Goal: Check status: Check status

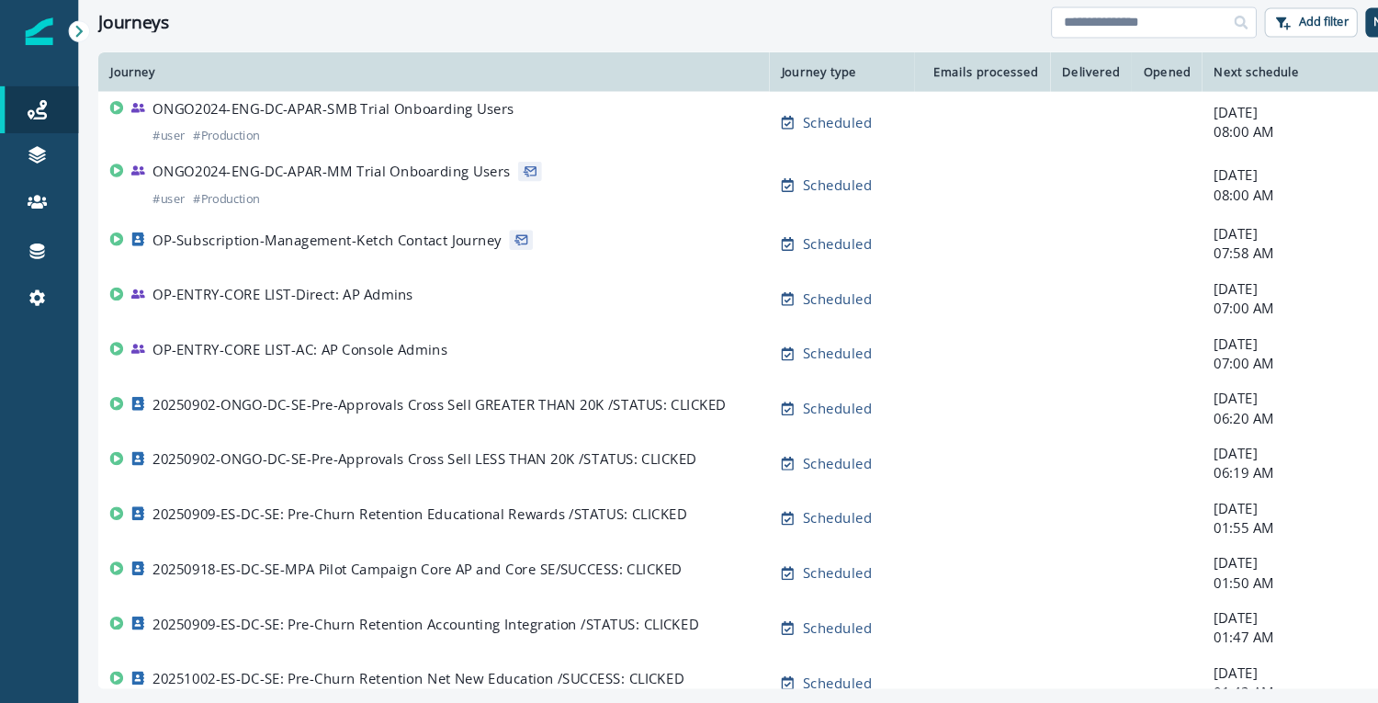
click at [1082, 23] on input at bounding box center [1082, 20] width 193 height 29
type input "**********"
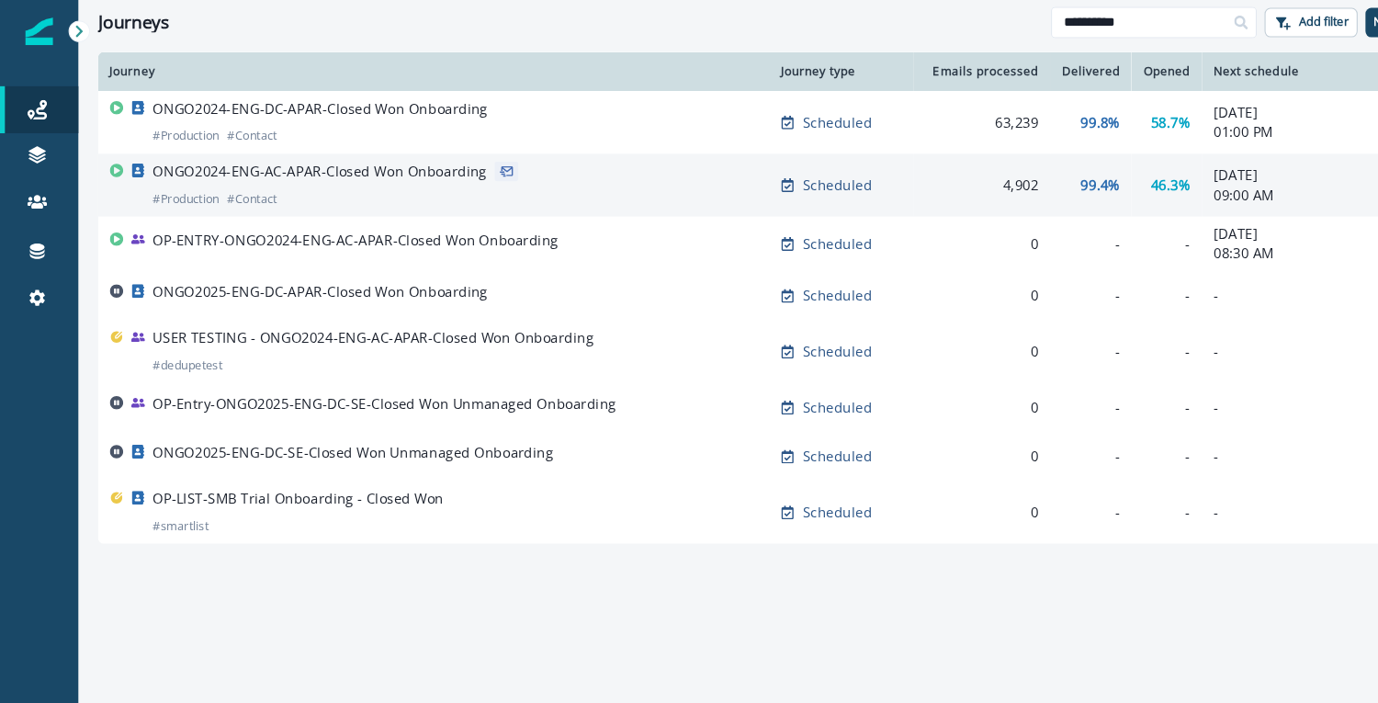
click at [416, 166] on p "ONGO2024-ENG-AC-APAR-Closed Won Onboarding" at bounding box center [299, 161] width 313 height 18
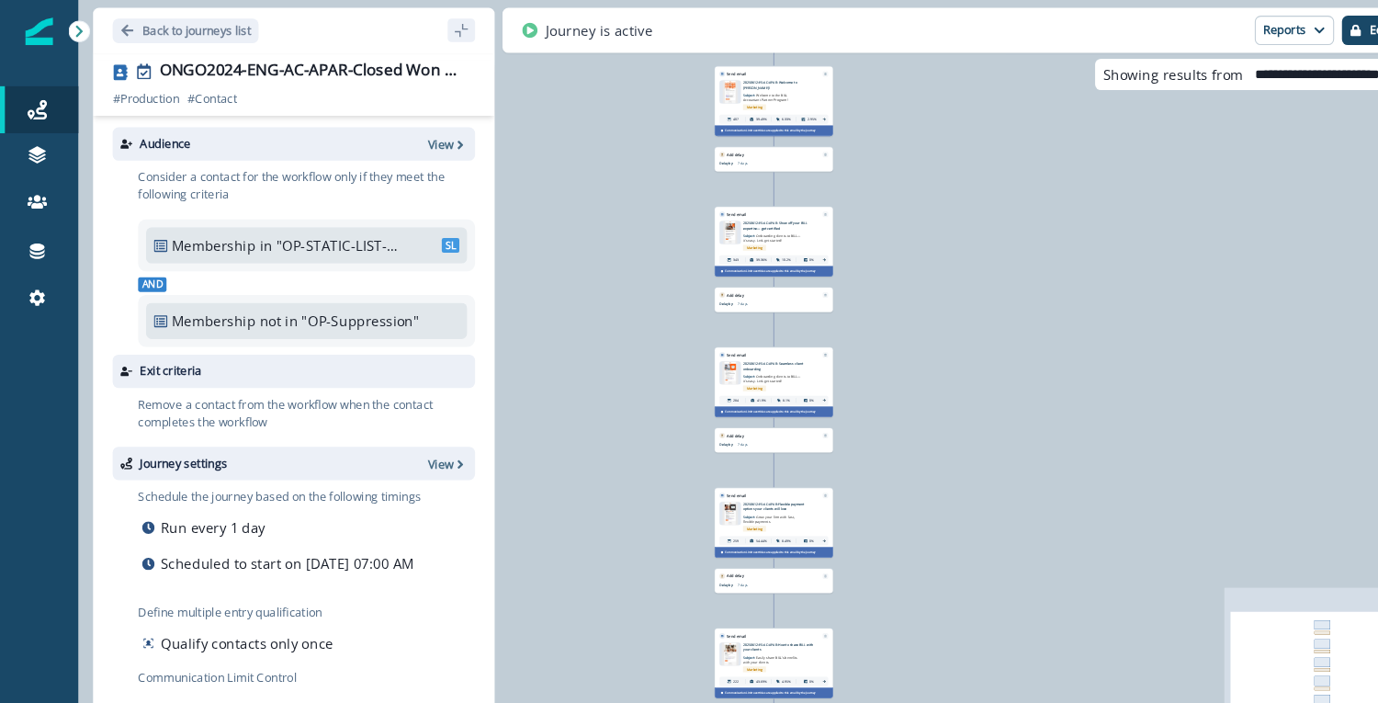
click at [684, 91] on img at bounding box center [685, 86] width 14 height 22
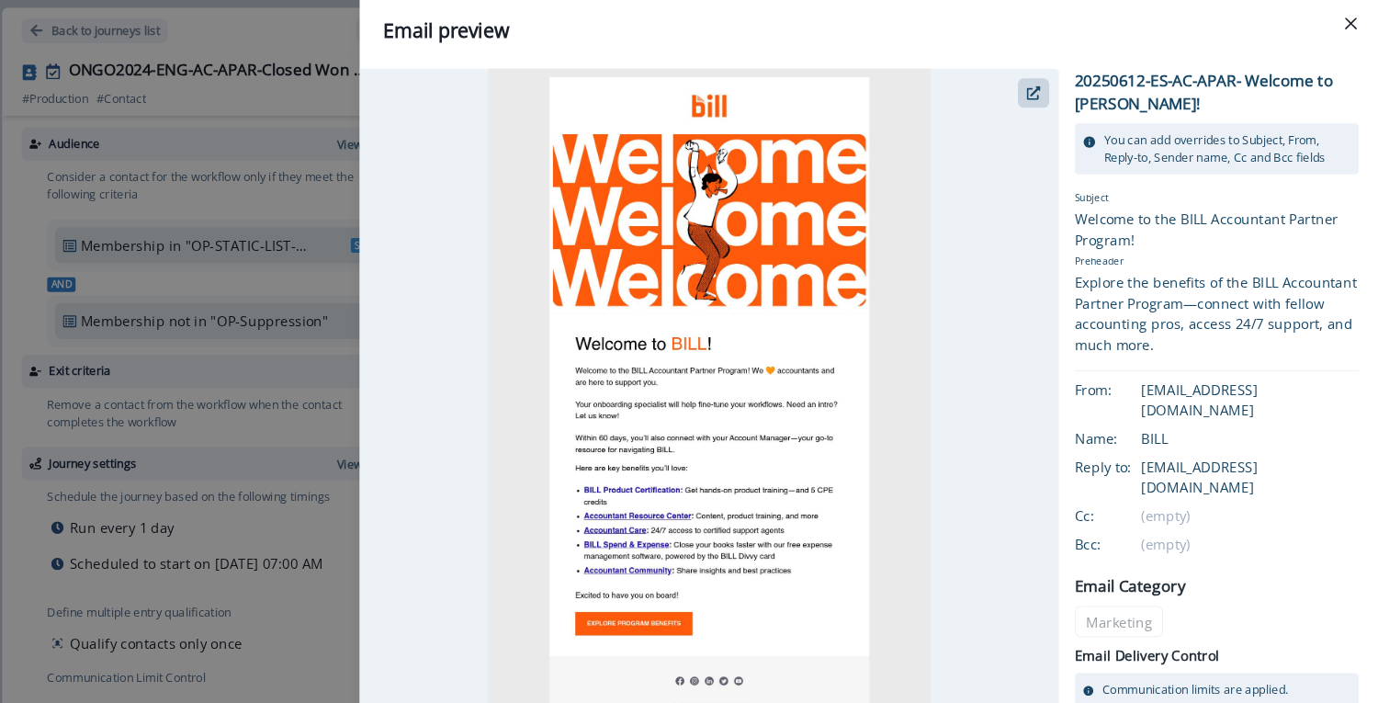
click at [368, 350] on div "Email preview 20250612-ES-AC-APAR- Welcome to [PERSON_NAME]! You can add overri…" at bounding box center [689, 351] width 1378 height 703
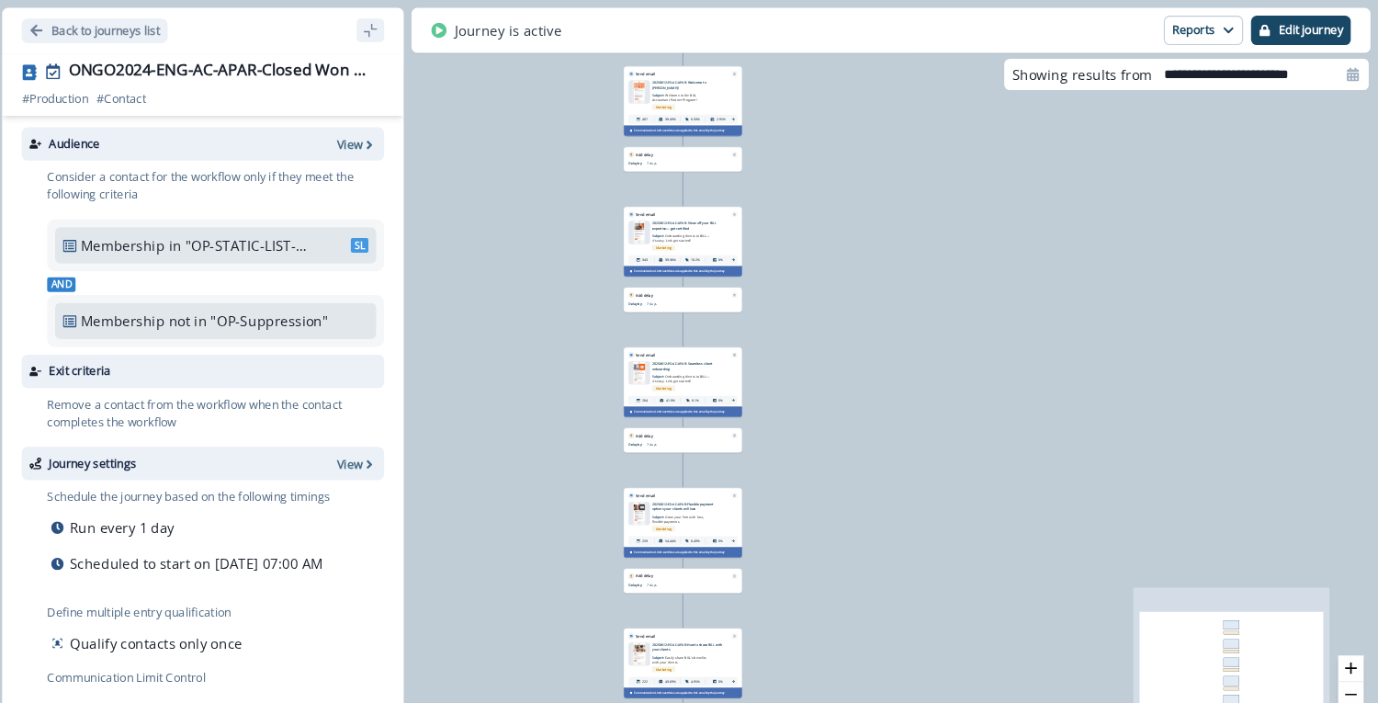
click at [682, 221] on img at bounding box center [684, 218] width 13 height 22
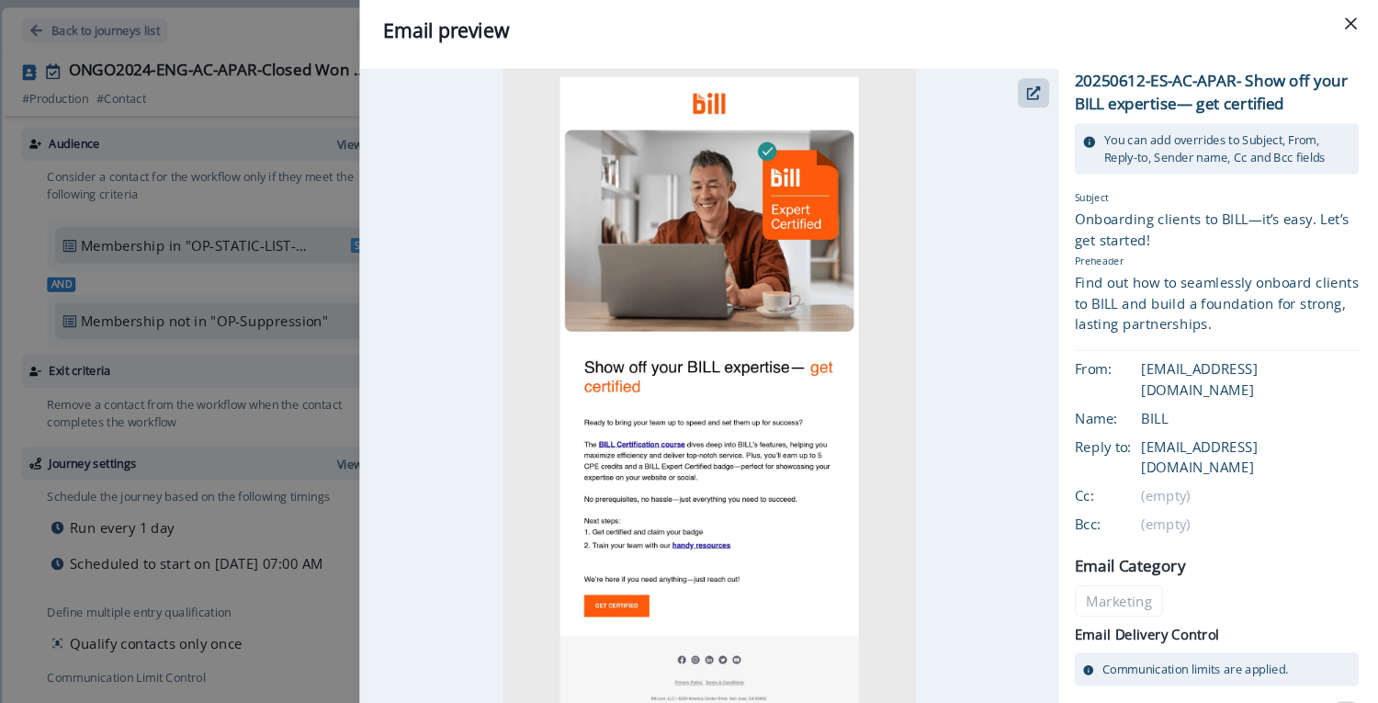
click at [391, 449] on div "Email preview 20250612-ES-AC-APAR- Show off your BILL expertise— get certified …" at bounding box center [689, 351] width 1378 height 703
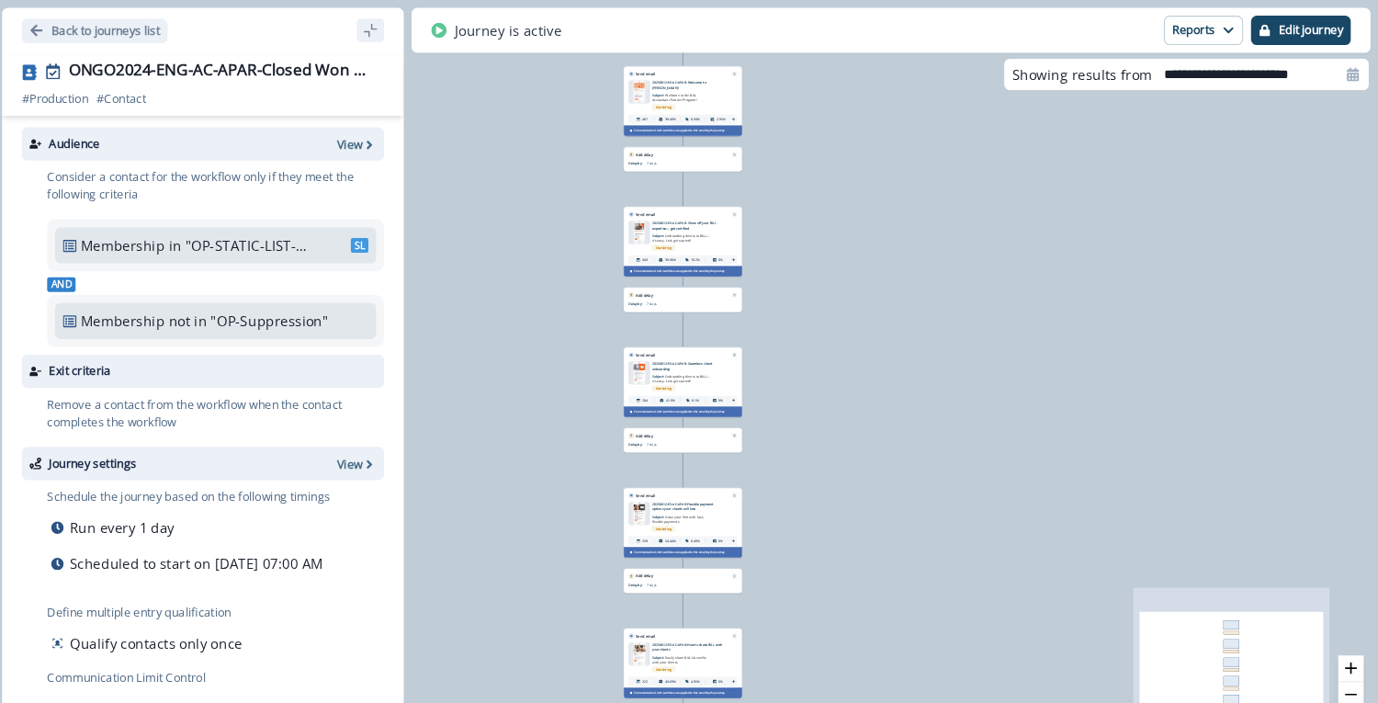
click at [684, 477] on img at bounding box center [685, 481] width 15 height 22
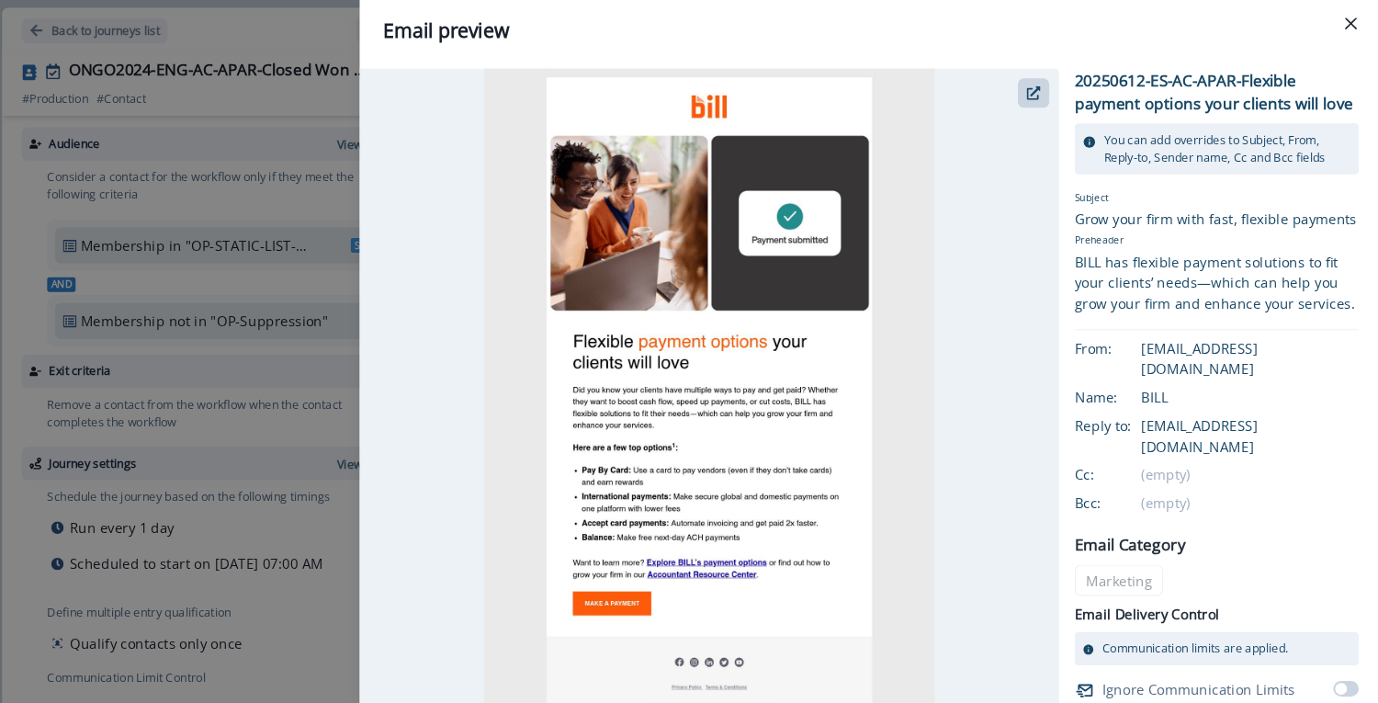
click at [394, 509] on div "Email preview 20250612-ES-AC-APAR-Flexible payment options your clients will lo…" at bounding box center [689, 351] width 1378 height 703
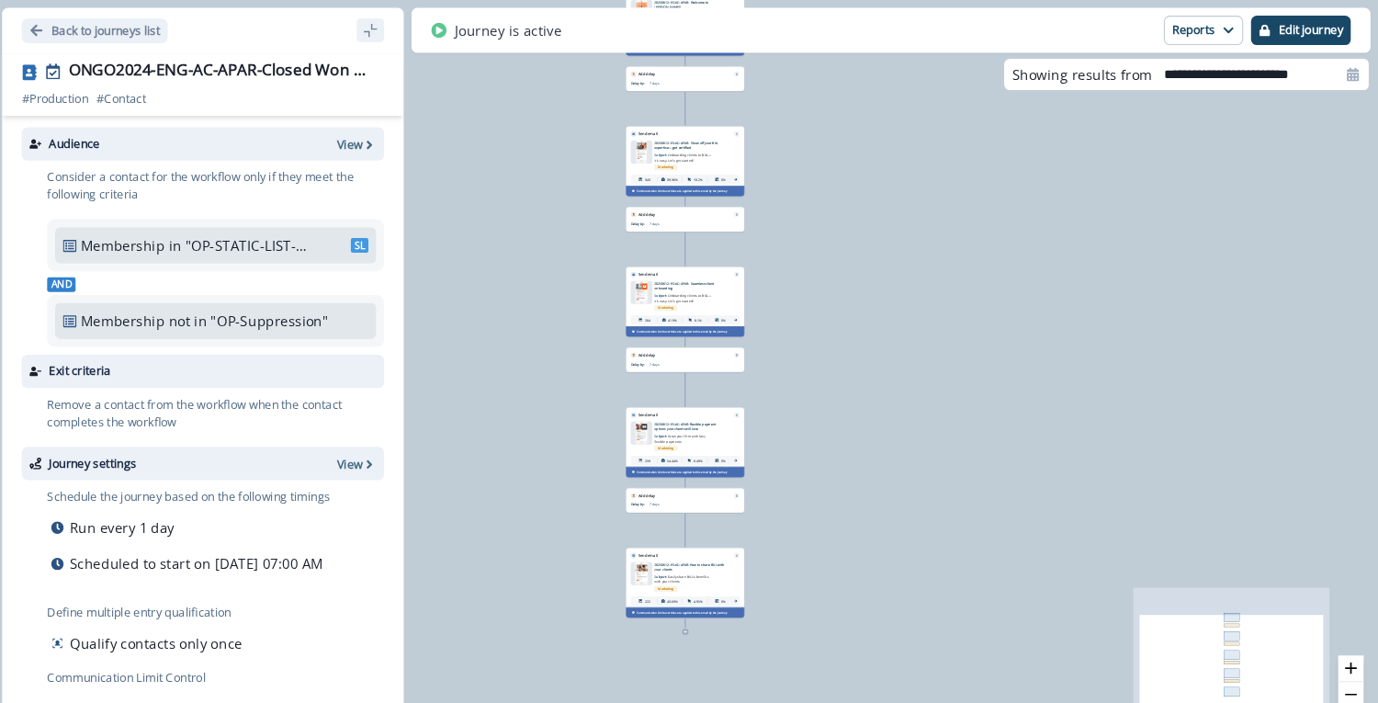
click at [684, 536] on img at bounding box center [687, 538] width 16 height 22
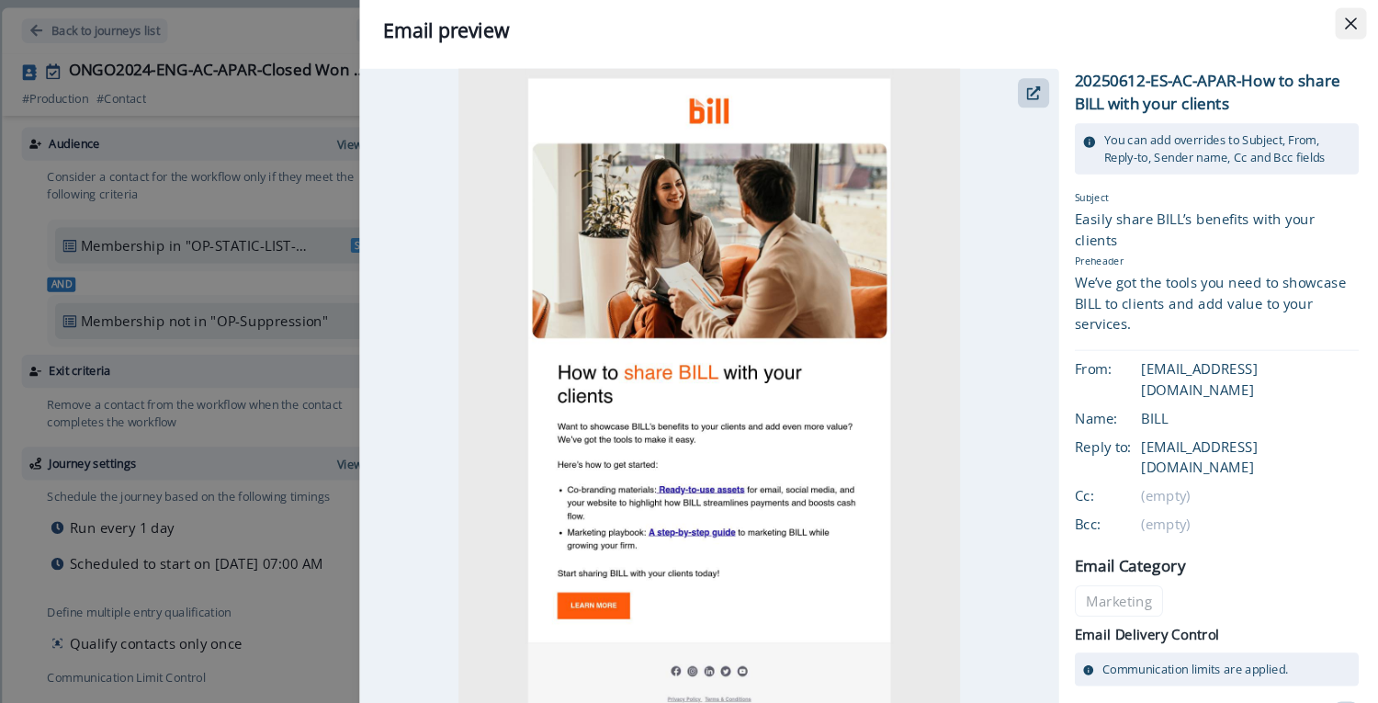
click at [1359, 16] on button "Close" at bounding box center [1352, 21] width 29 height 29
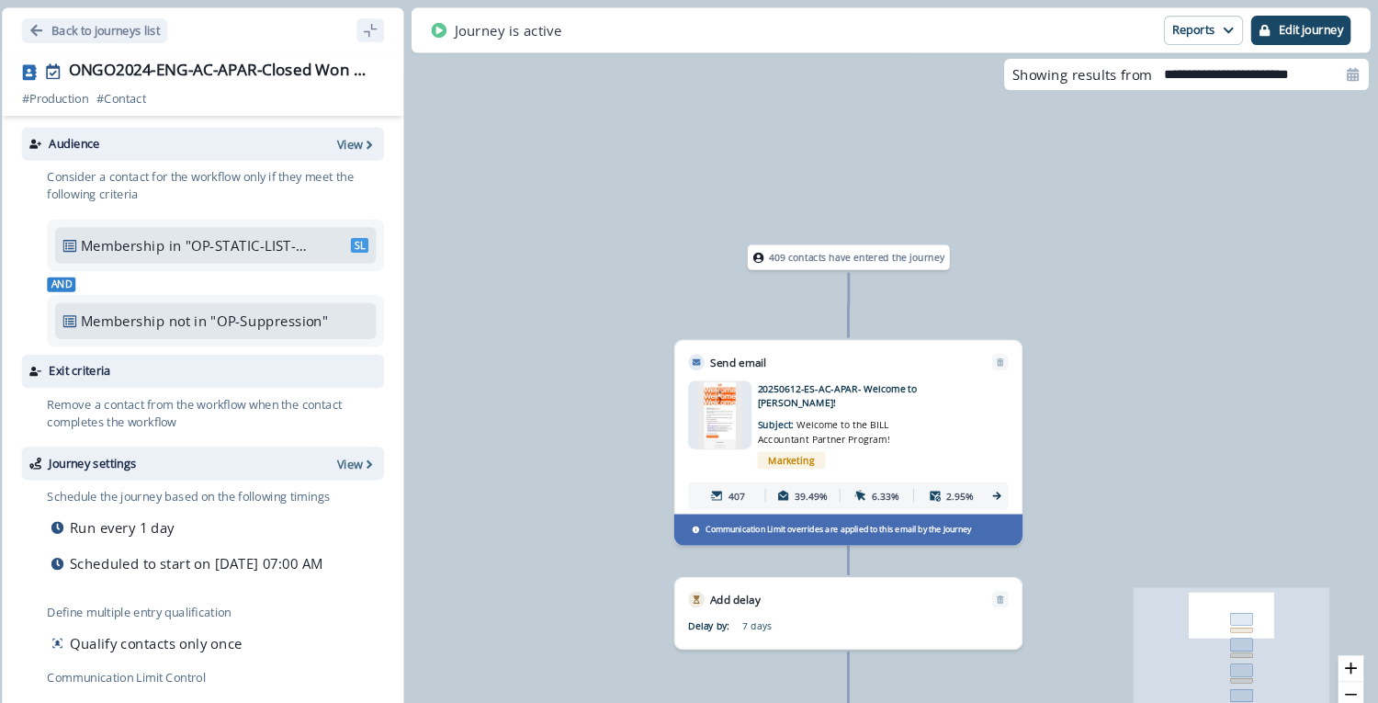
click at [768, 395] on img at bounding box center [760, 388] width 41 height 63
